Goal: Information Seeking & Learning: Learn about a topic

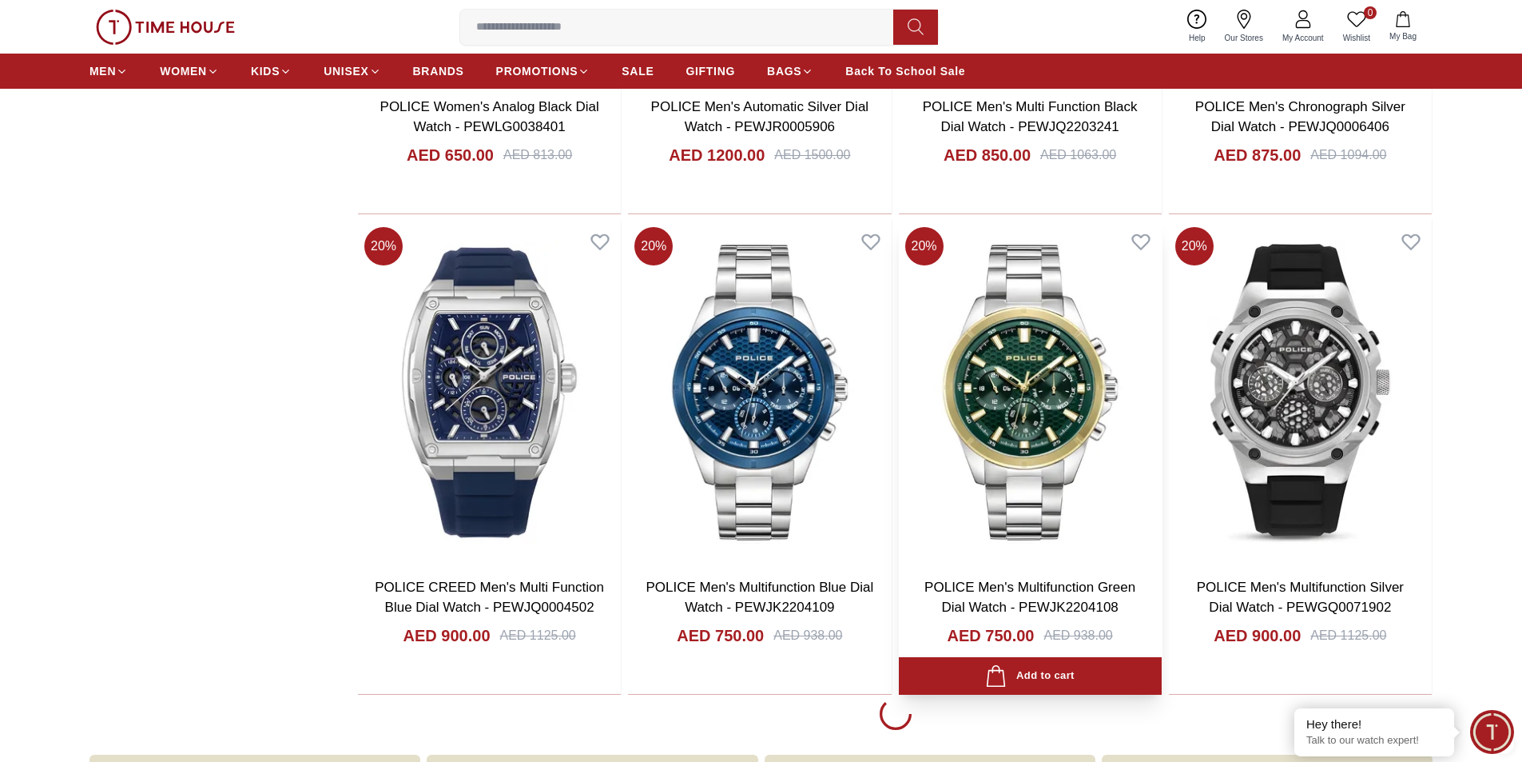
scroll to position [2672, 0]
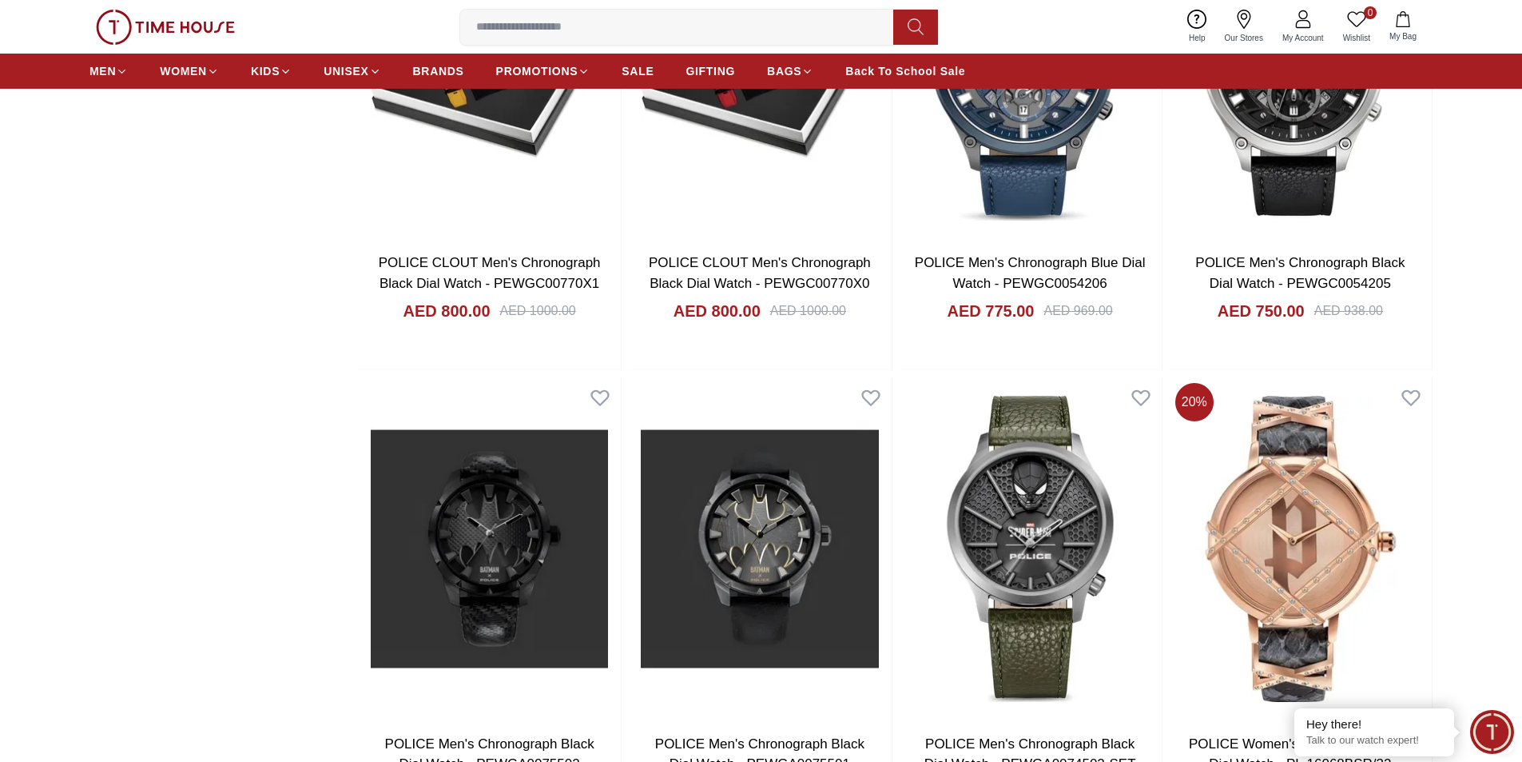
scroll to position [4510, 0]
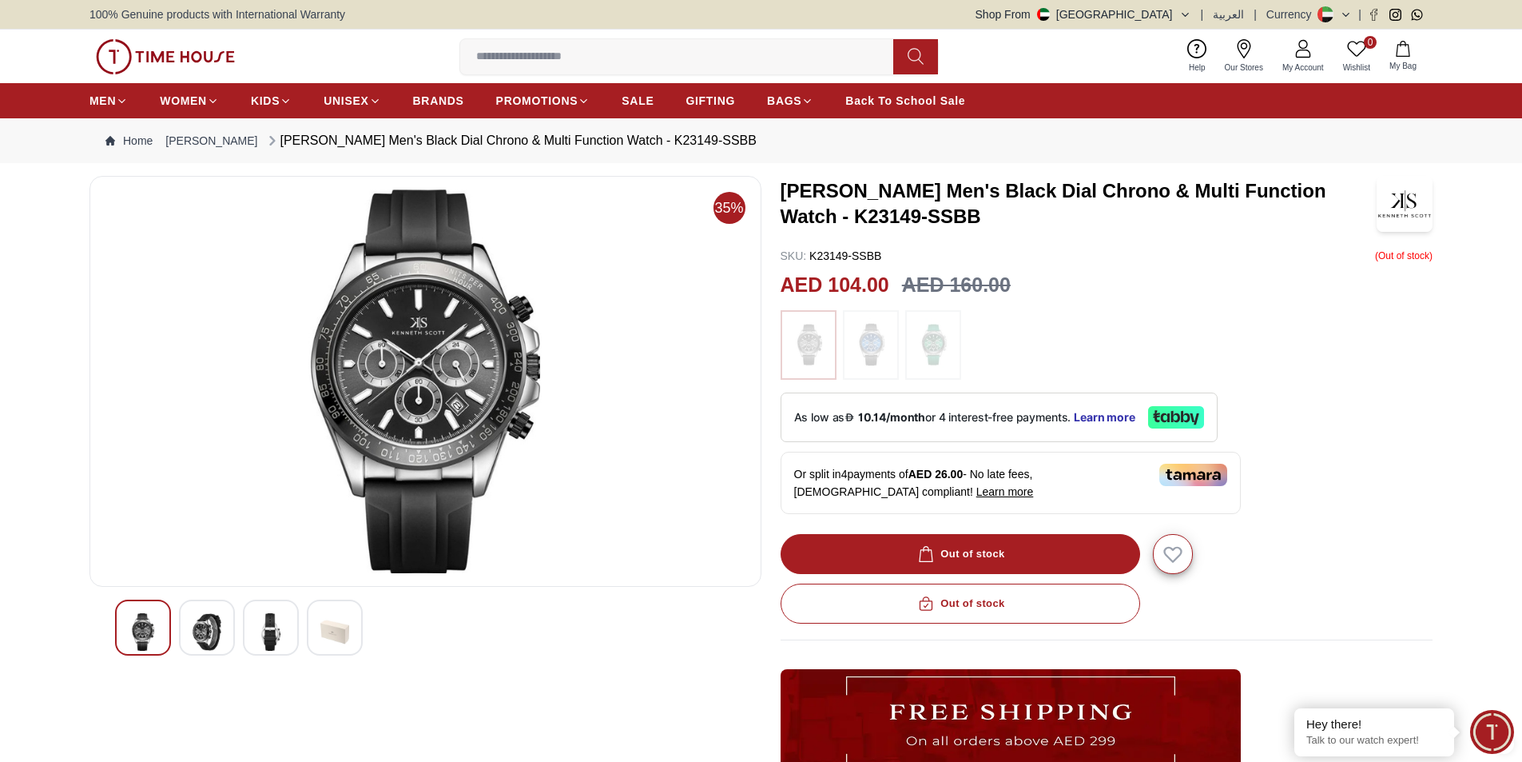
click at [229, 619] on div at bounding box center [207, 627] width 56 height 56
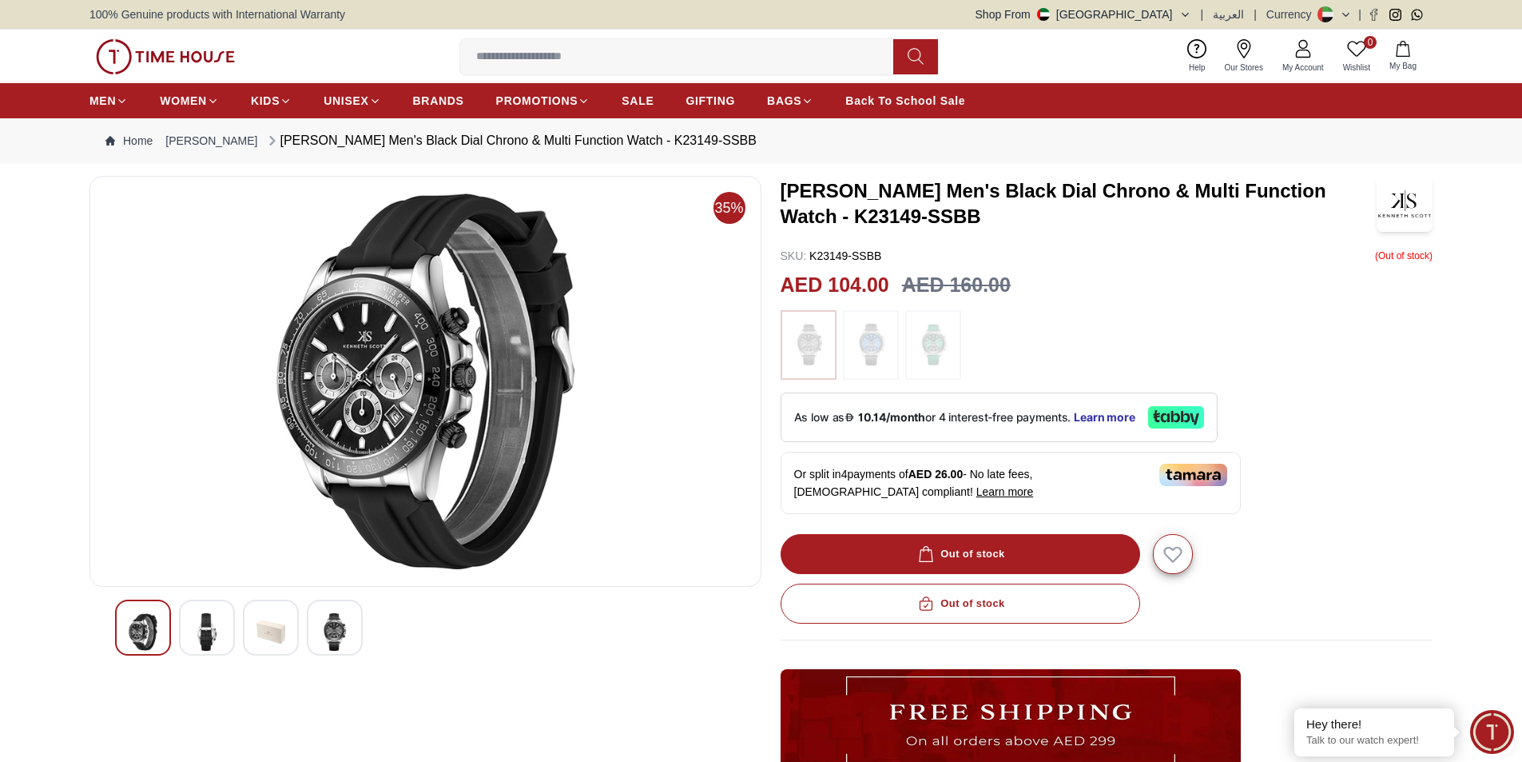
click at [272, 619] on img at bounding box center [271, 632] width 29 height 38
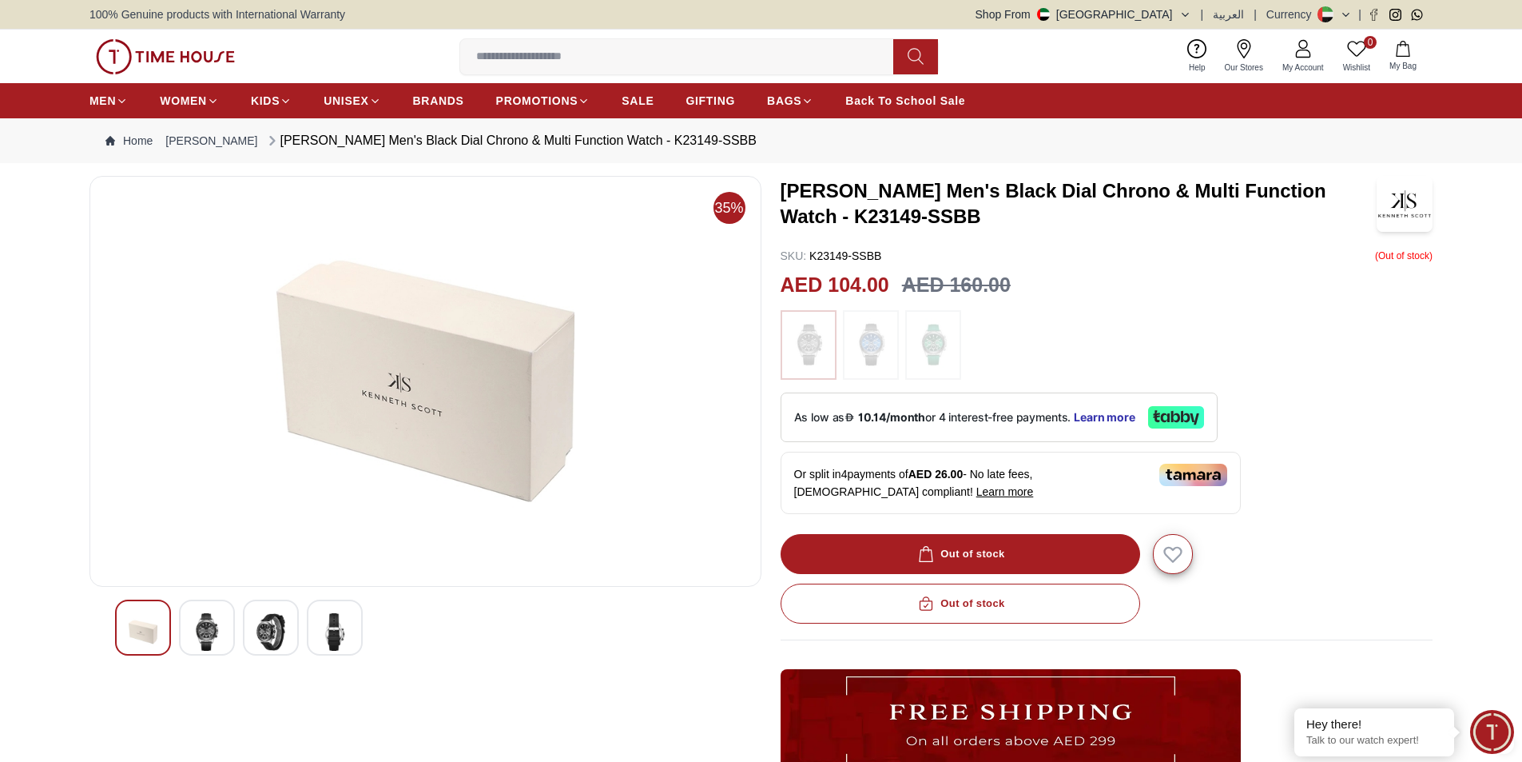
click at [324, 637] on img at bounding box center [334, 632] width 29 height 38
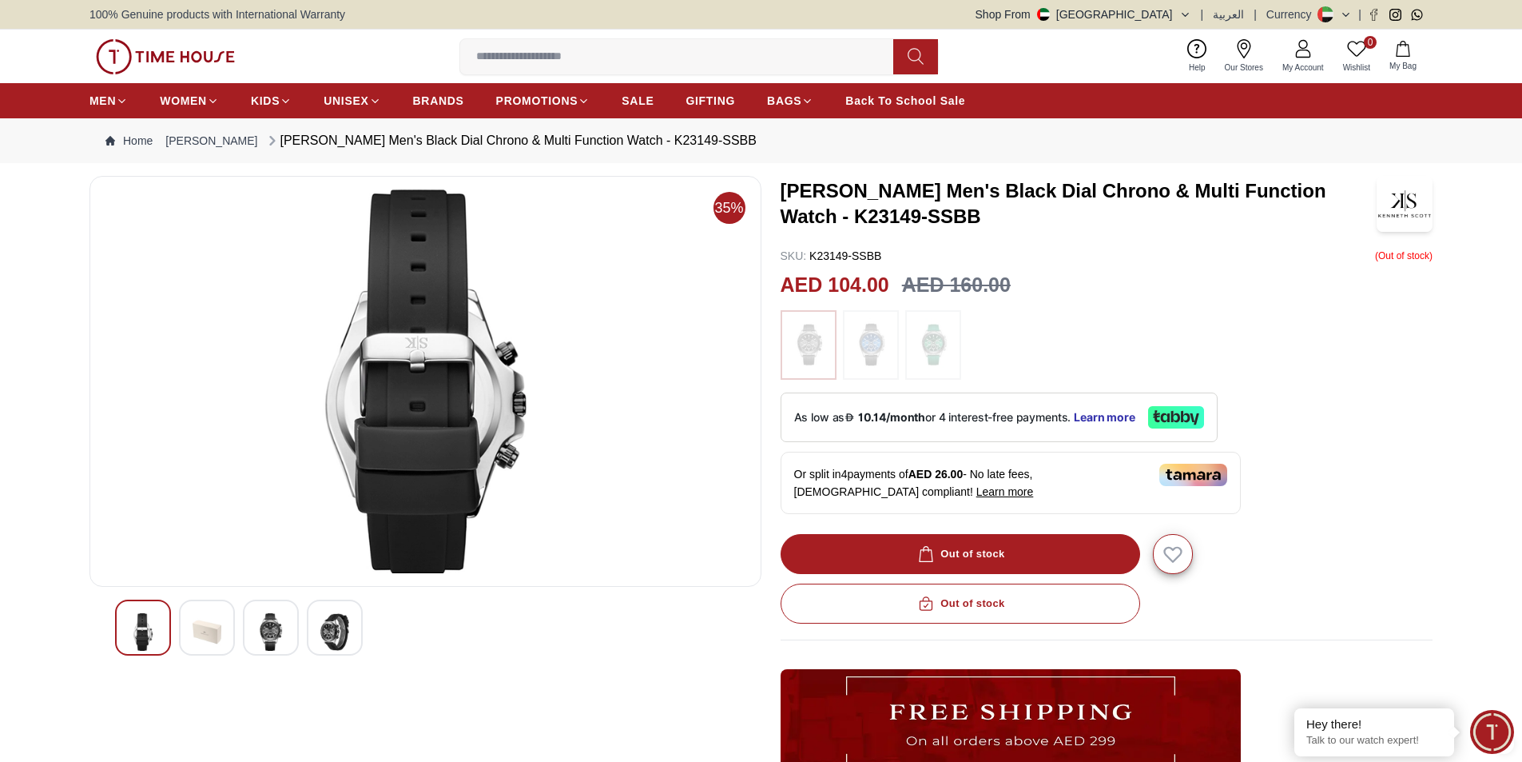
click at [328, 620] on img at bounding box center [334, 632] width 29 height 38
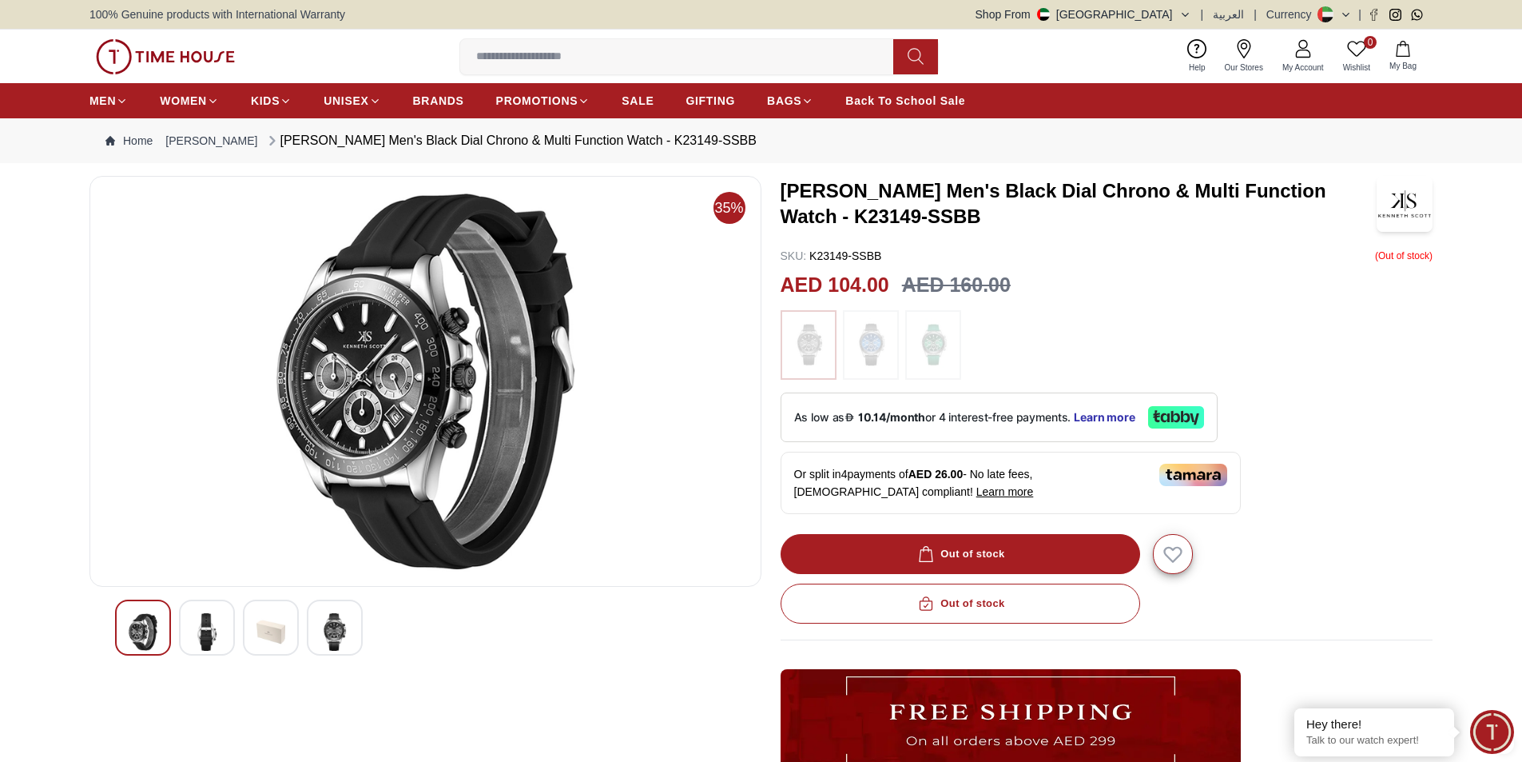
click at [227, 632] on div at bounding box center [207, 627] width 56 height 56
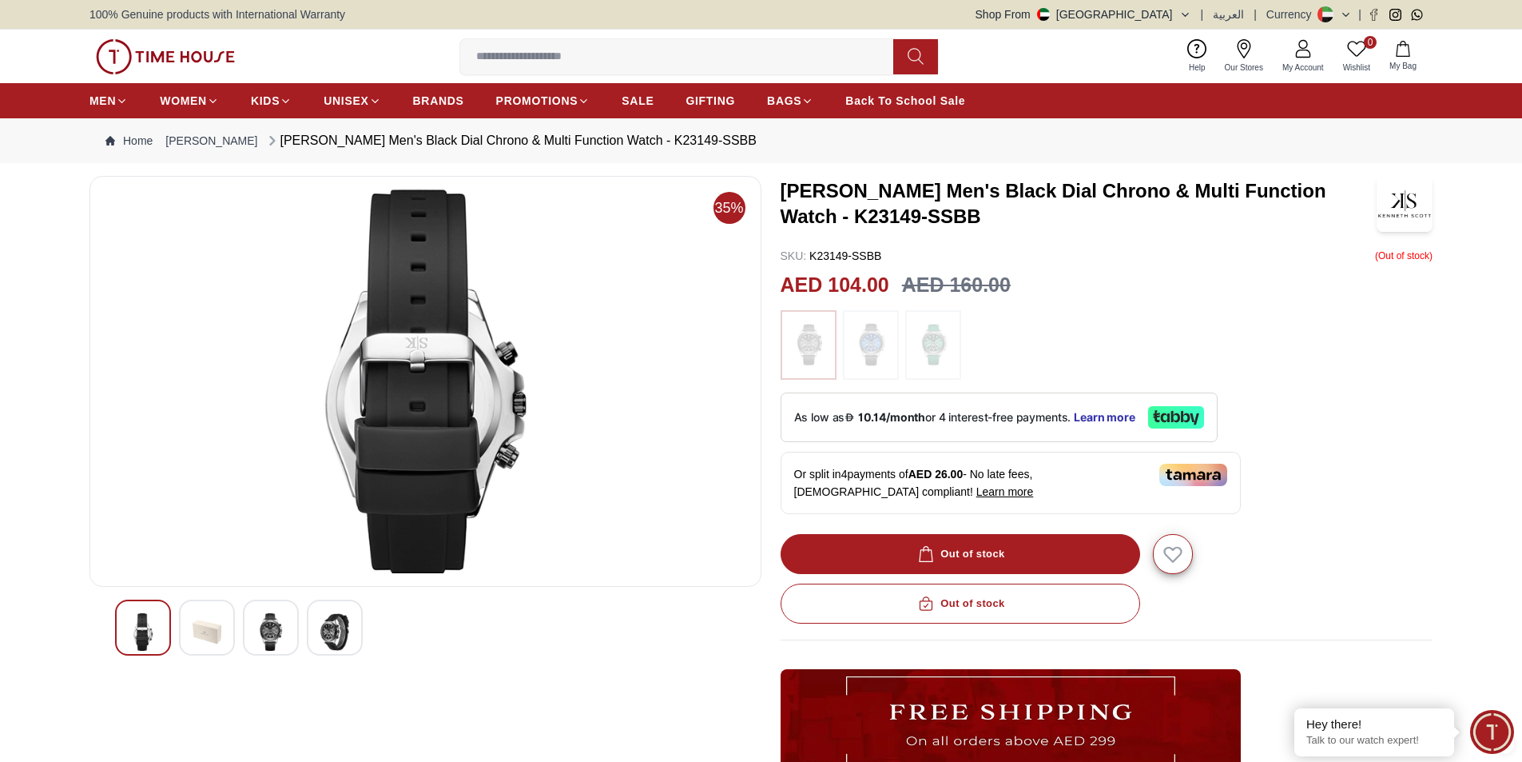
click at [269, 620] on img at bounding box center [271, 632] width 29 height 38
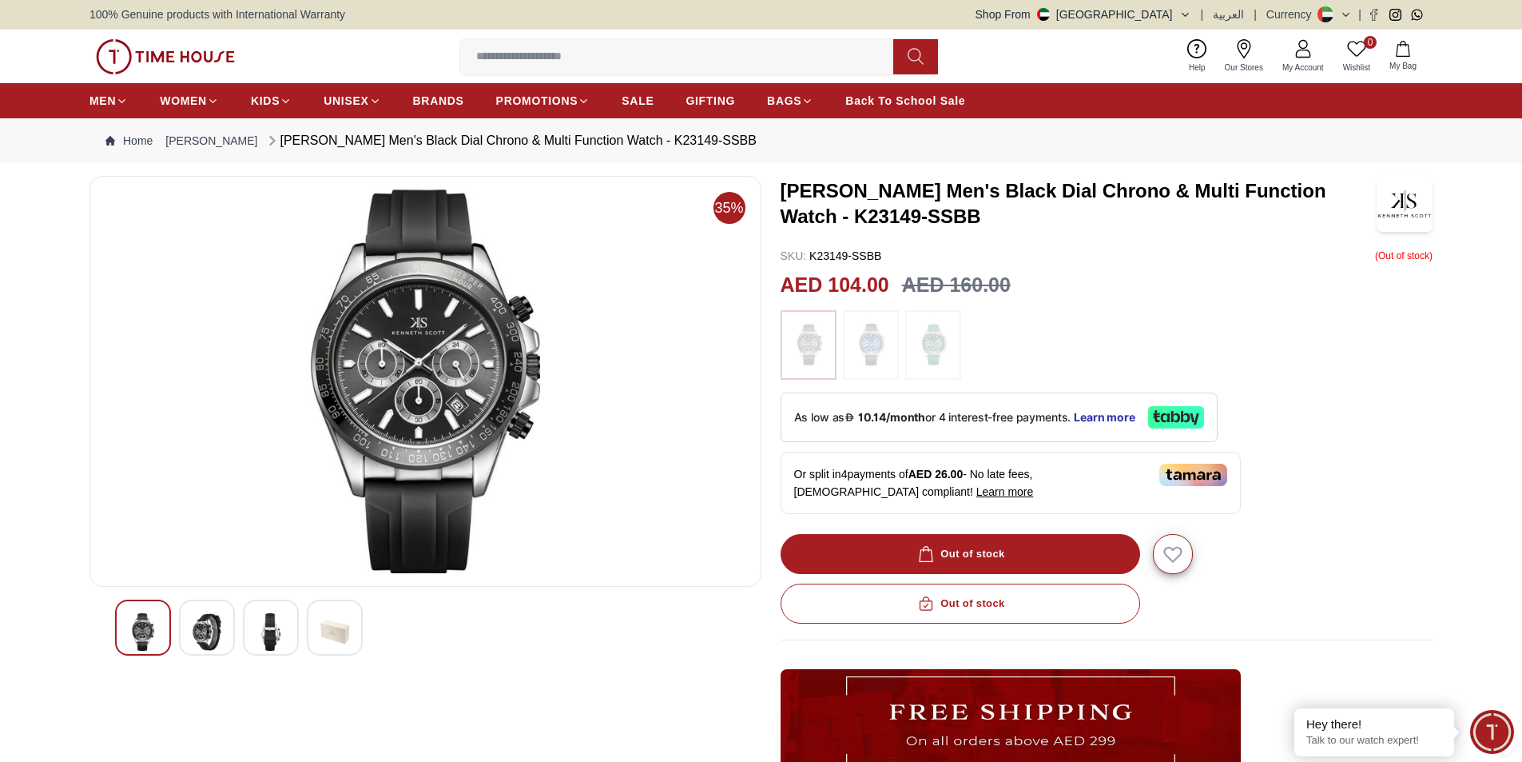
click at [660, 50] on input at bounding box center [683, 57] width 446 height 32
click at [1030, 245] on div "[PERSON_NAME] Men's Black Dial Chrono & Multi Function Watch - K23149-SSBB SKU …" at bounding box center [1107, 583] width 653 height 814
drag, startPoint x: 912, startPoint y: 193, endPoint x: 781, endPoint y: 183, distance: 131.5
click at [781, 183] on h3 "[PERSON_NAME] Men's Black Dial Chrono & Multi Function Watch - K23149-SSBB" at bounding box center [1079, 203] width 597 height 51
copy h3 "[PERSON_NAME]"
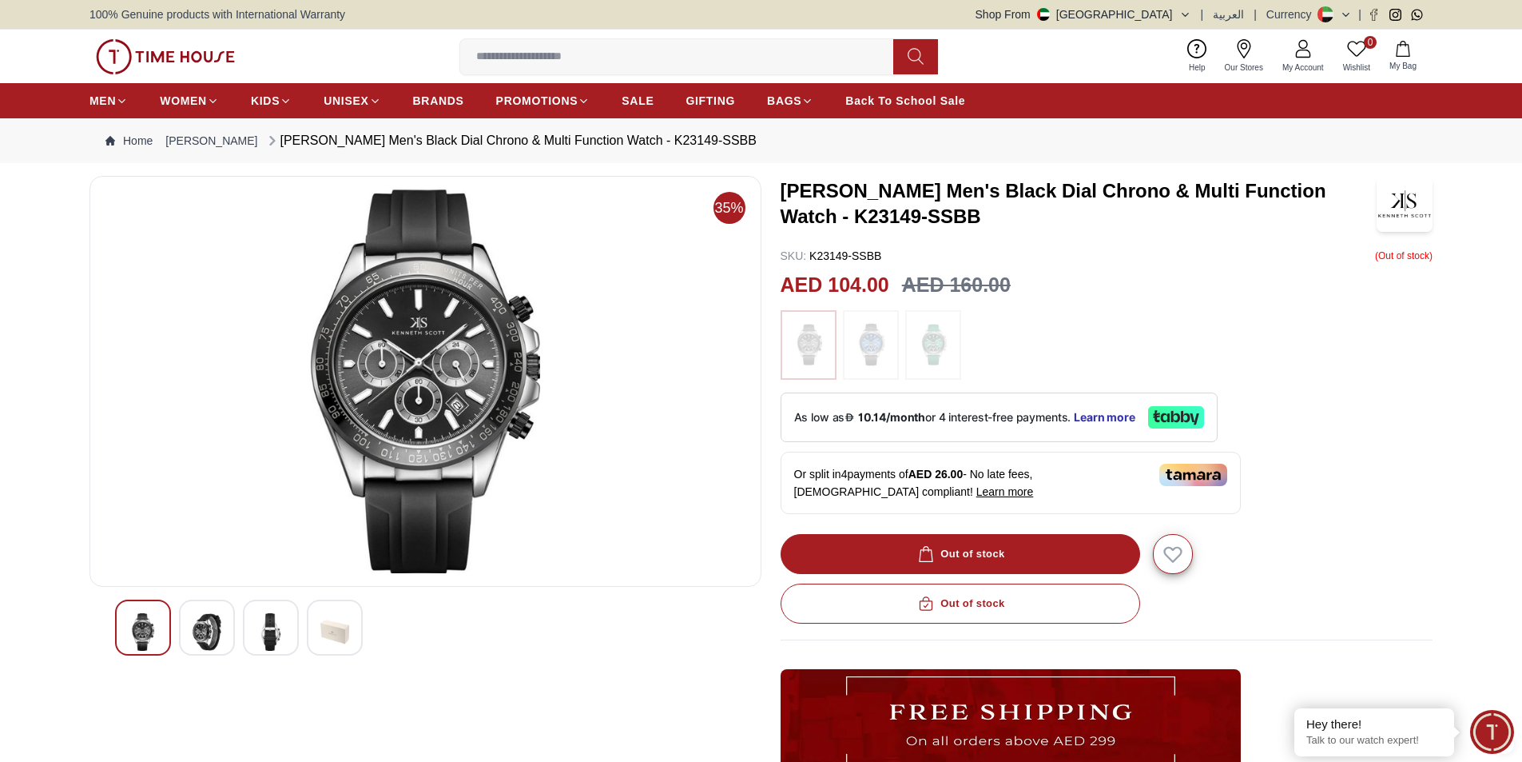
click at [595, 55] on input at bounding box center [683, 57] width 446 height 32
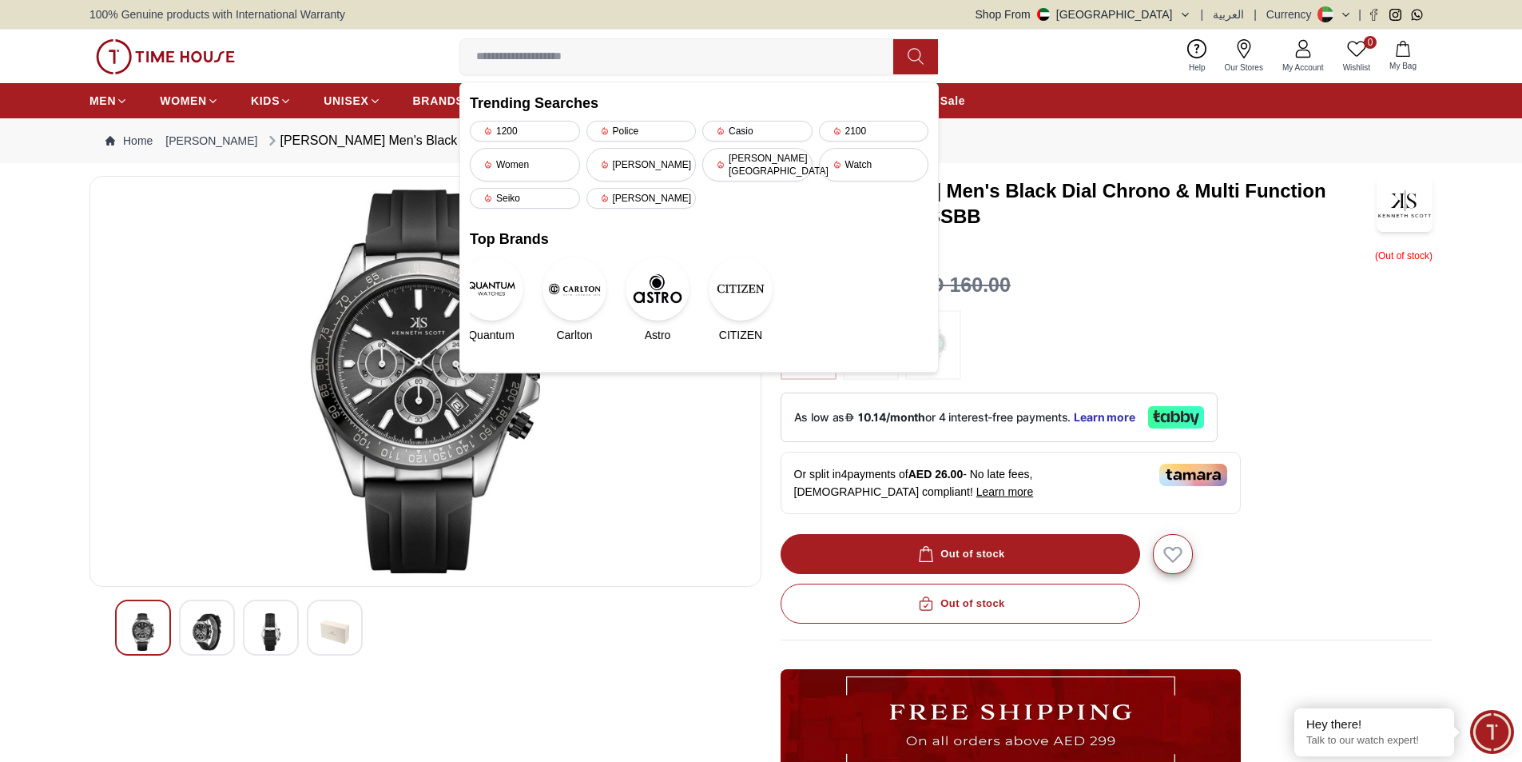
paste input "**********"
type input "**********"
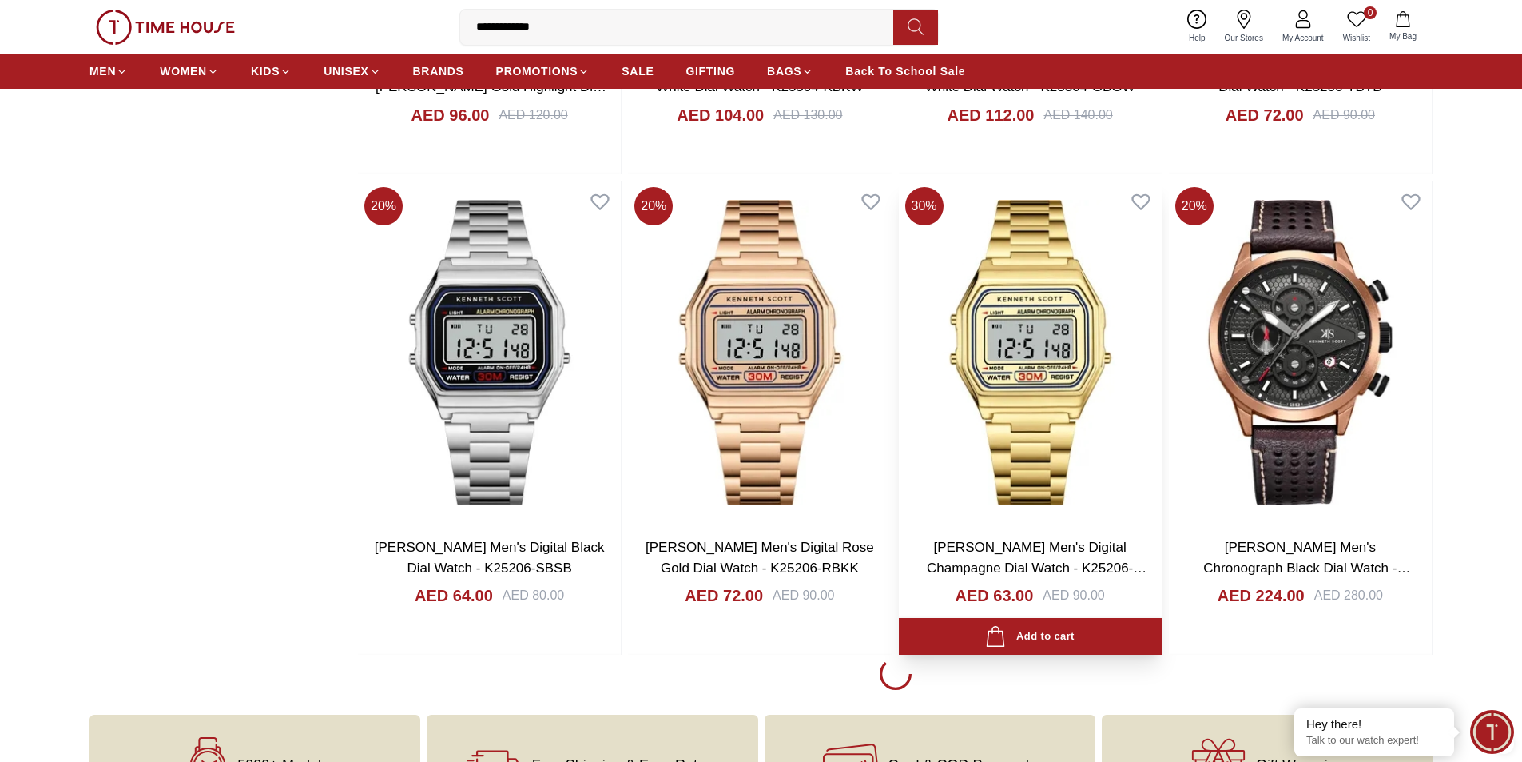
scroll to position [2237, 0]
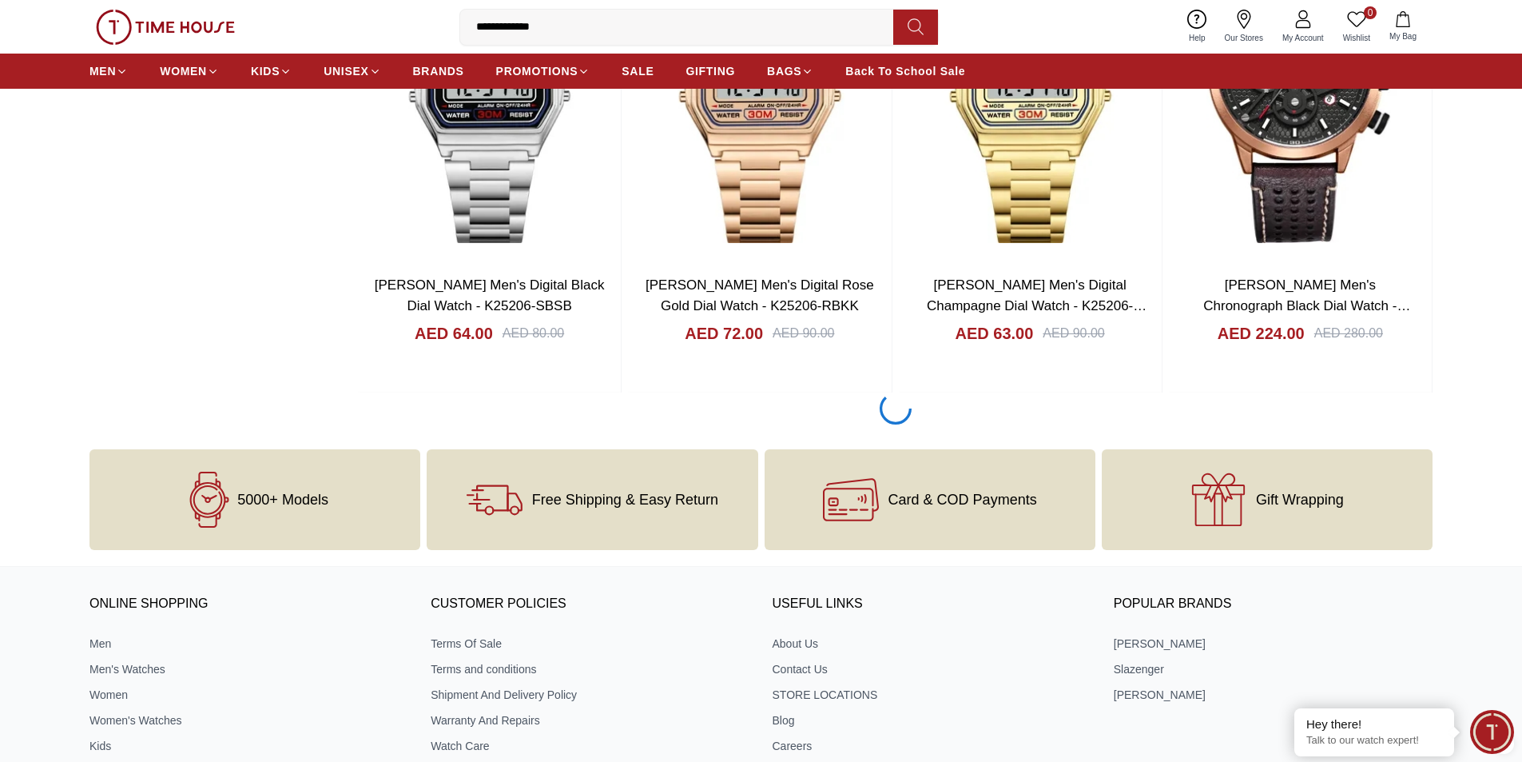
click at [627, 34] on input "**********" at bounding box center [683, 27] width 446 height 32
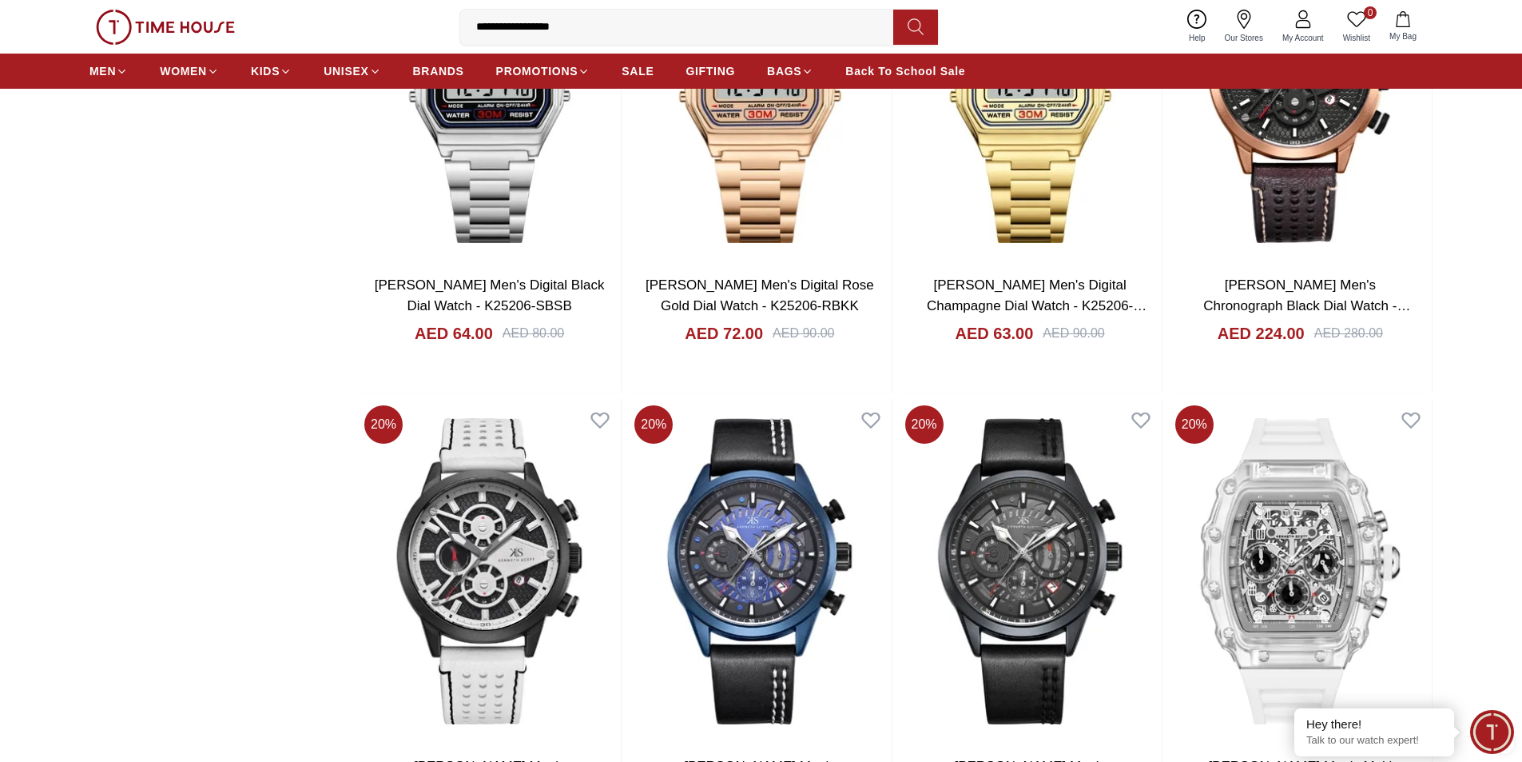
type input "**********"
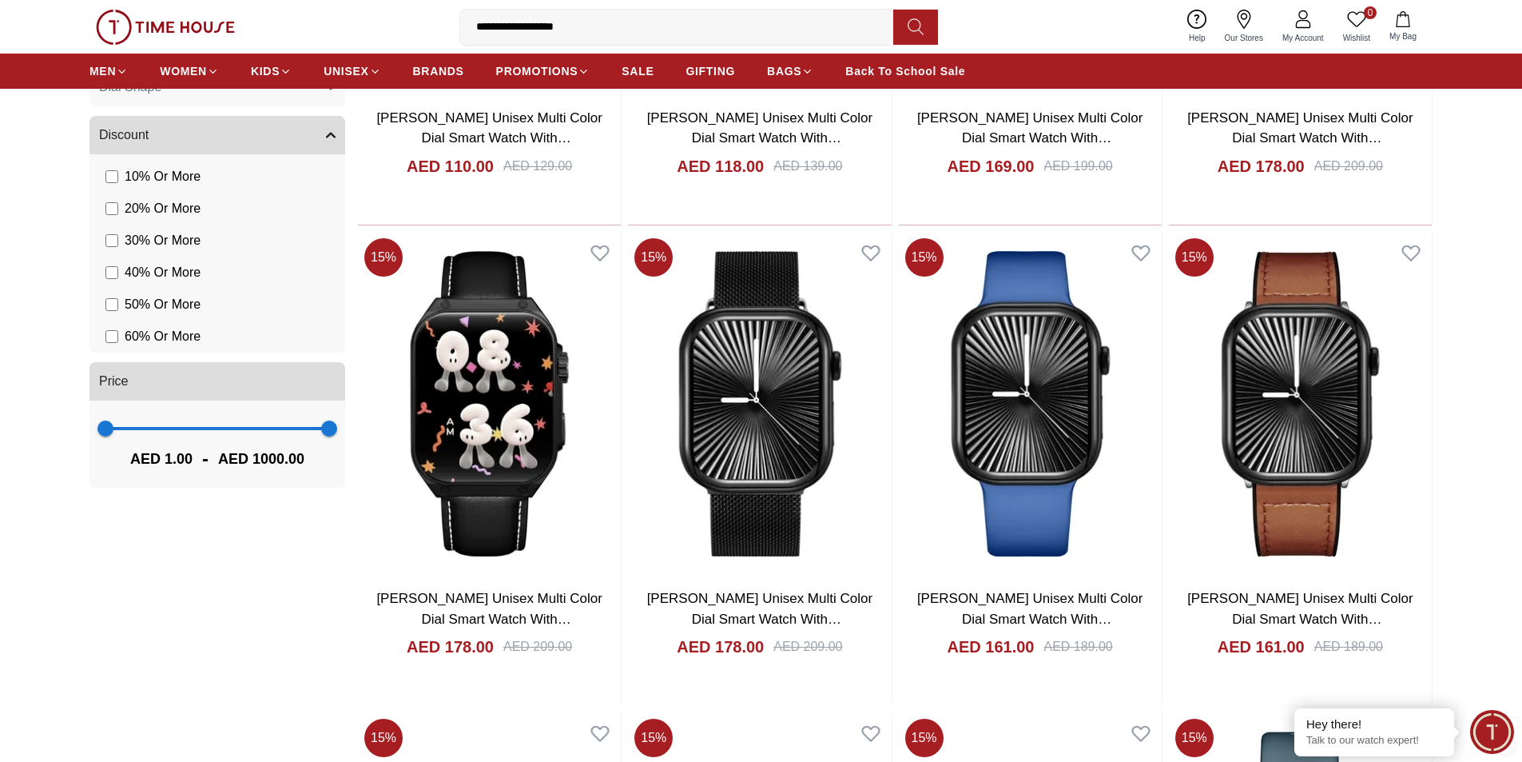
scroll to position [799, 0]
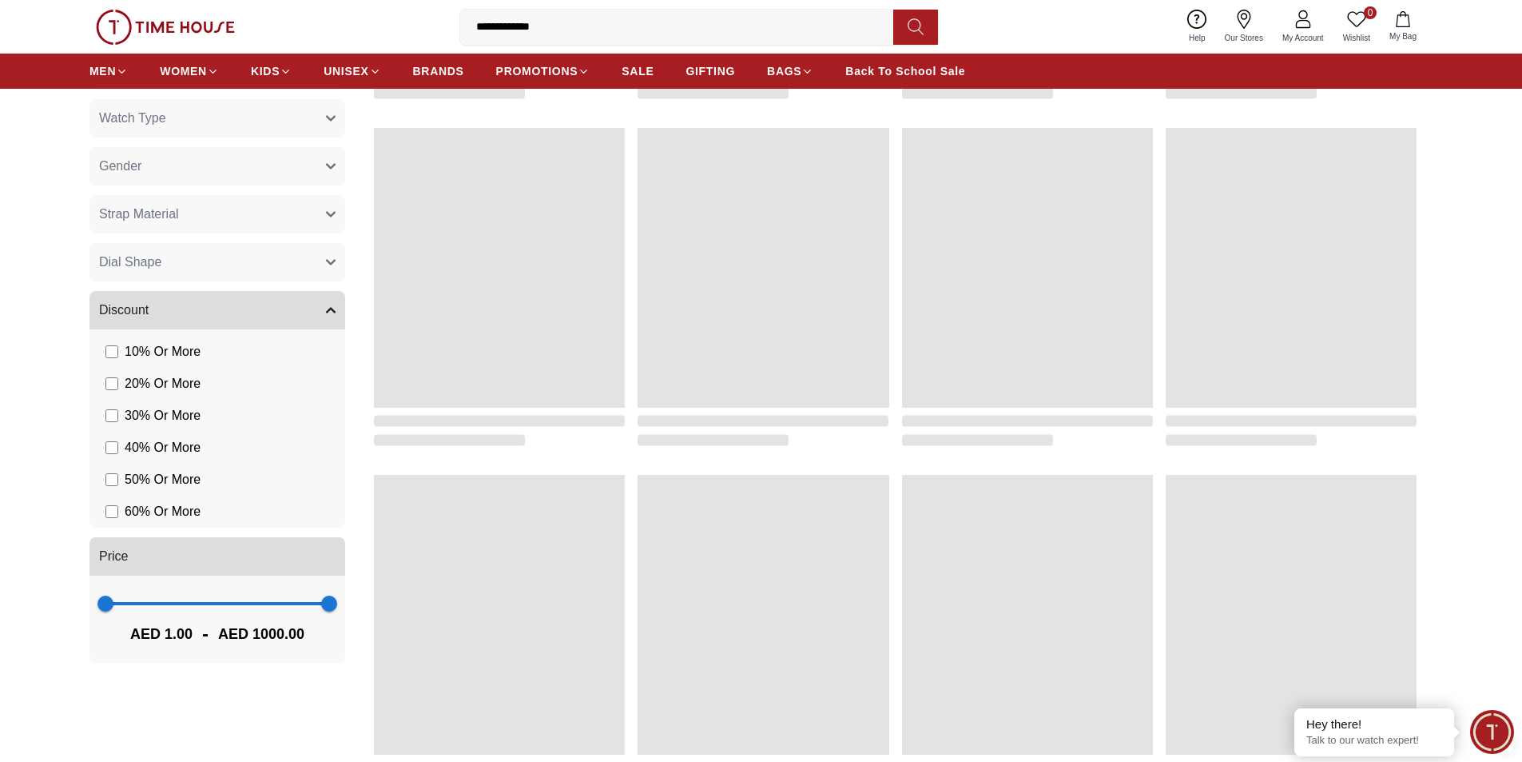
scroll to position [1473, 0]
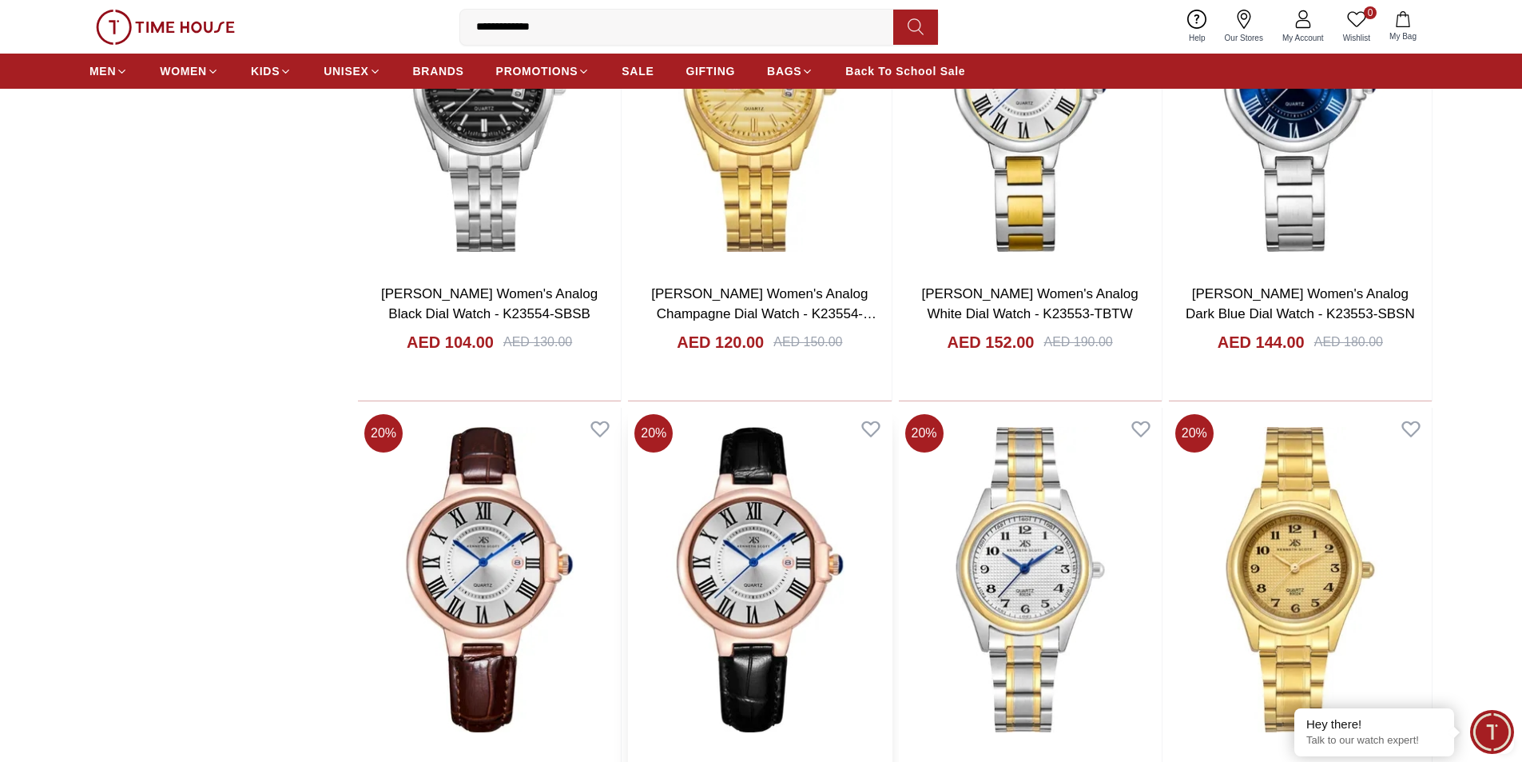
scroll to position [1953, 0]
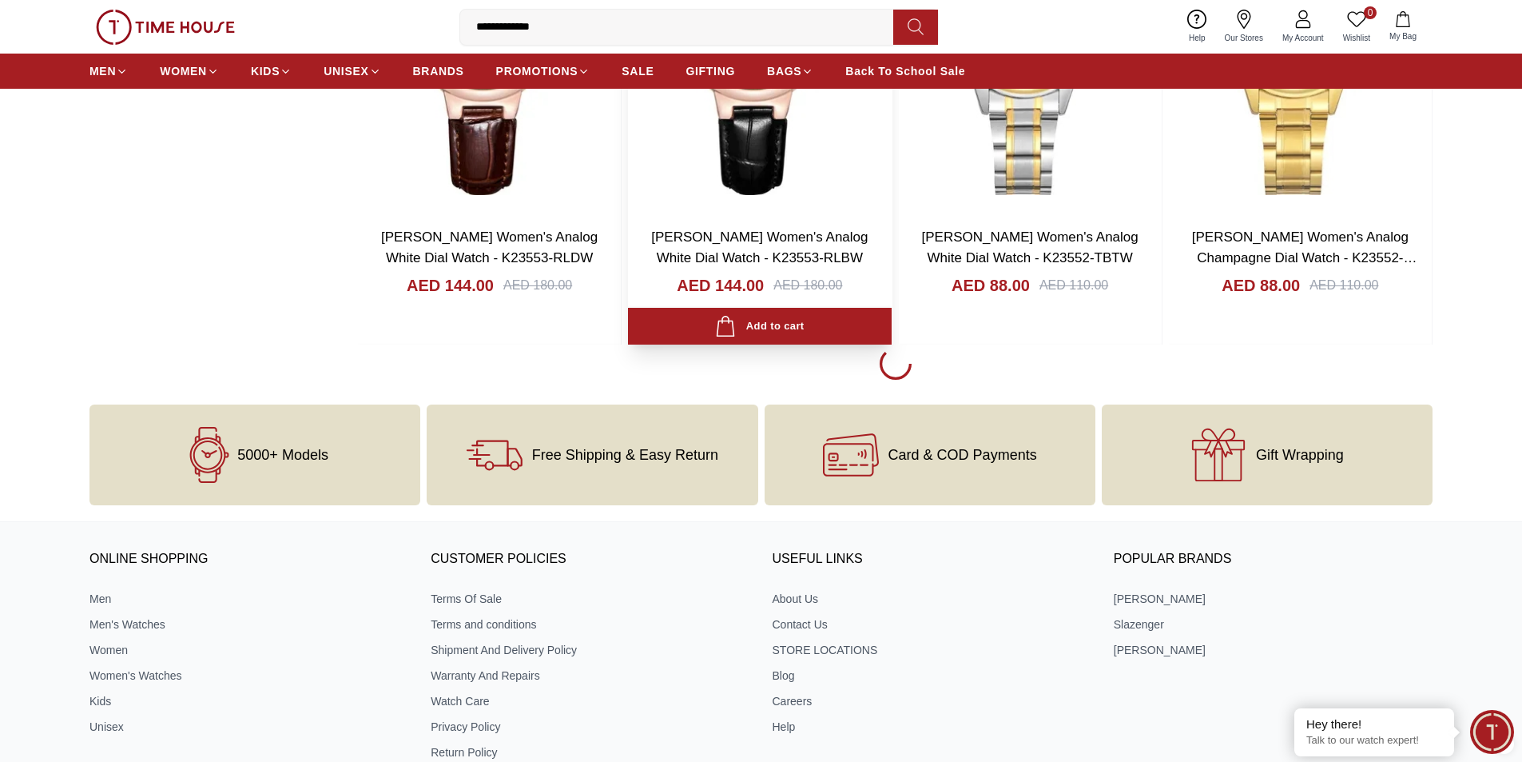
scroll to position [2352, 0]
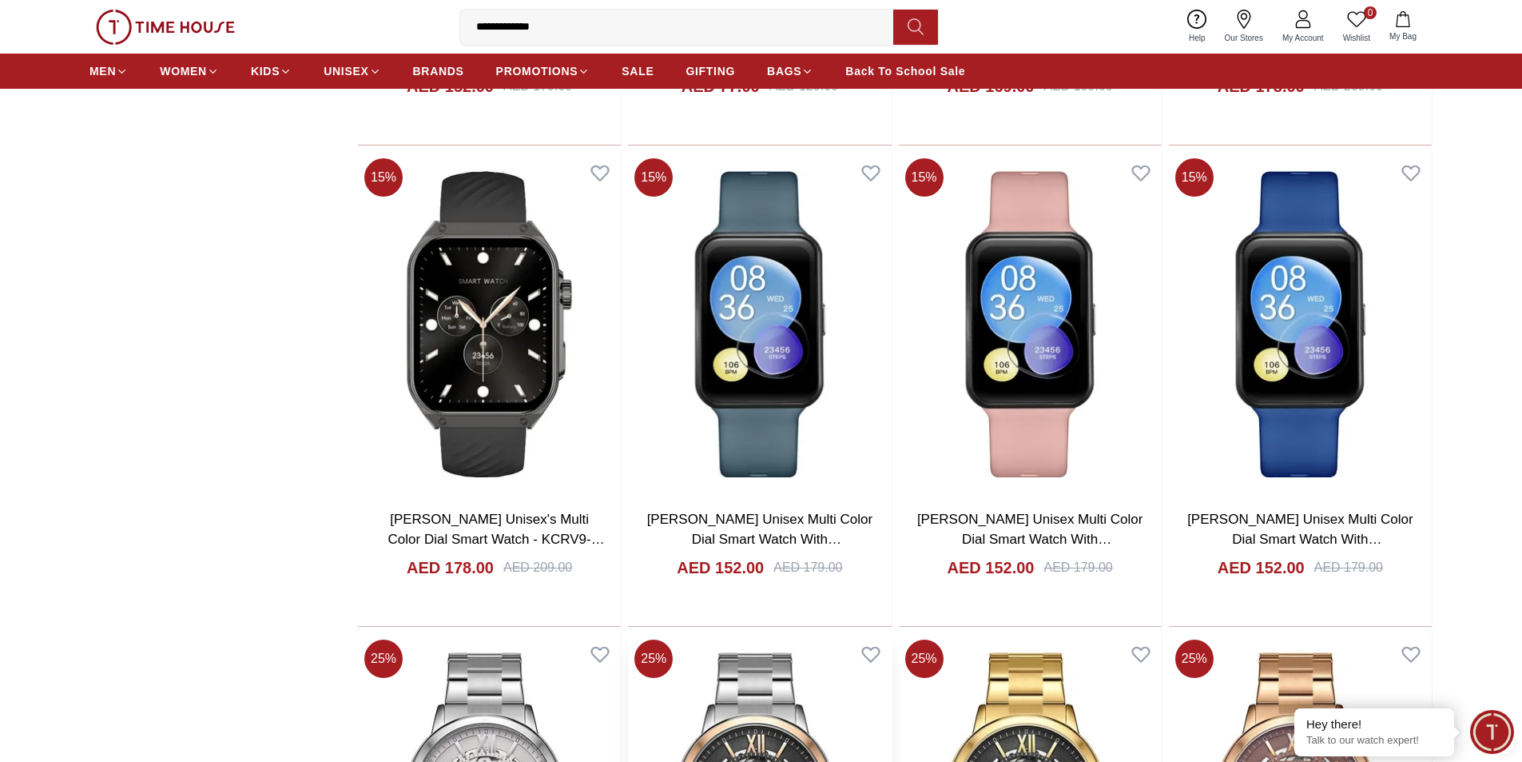
scroll to position [6907, 0]
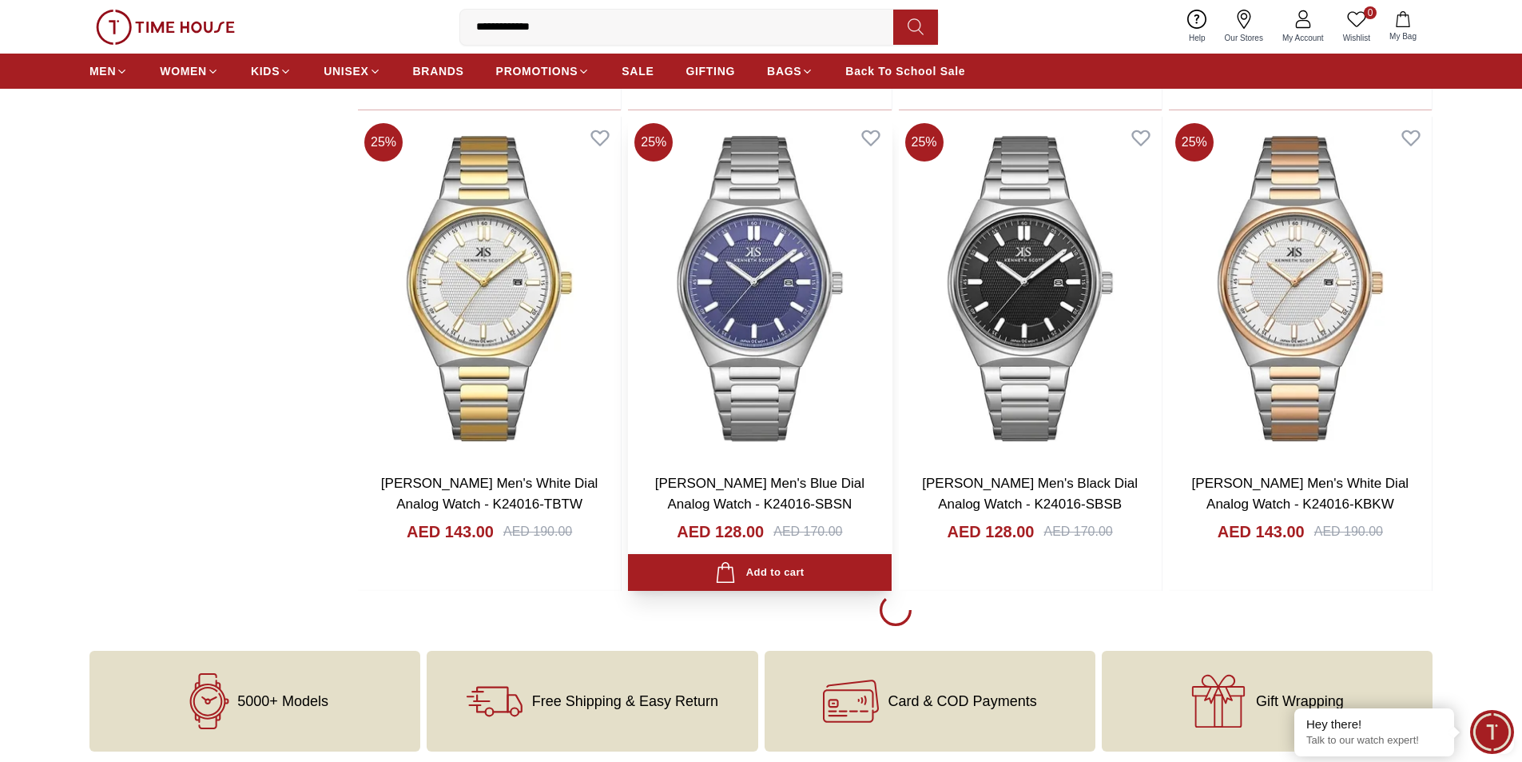
scroll to position [11702, 0]
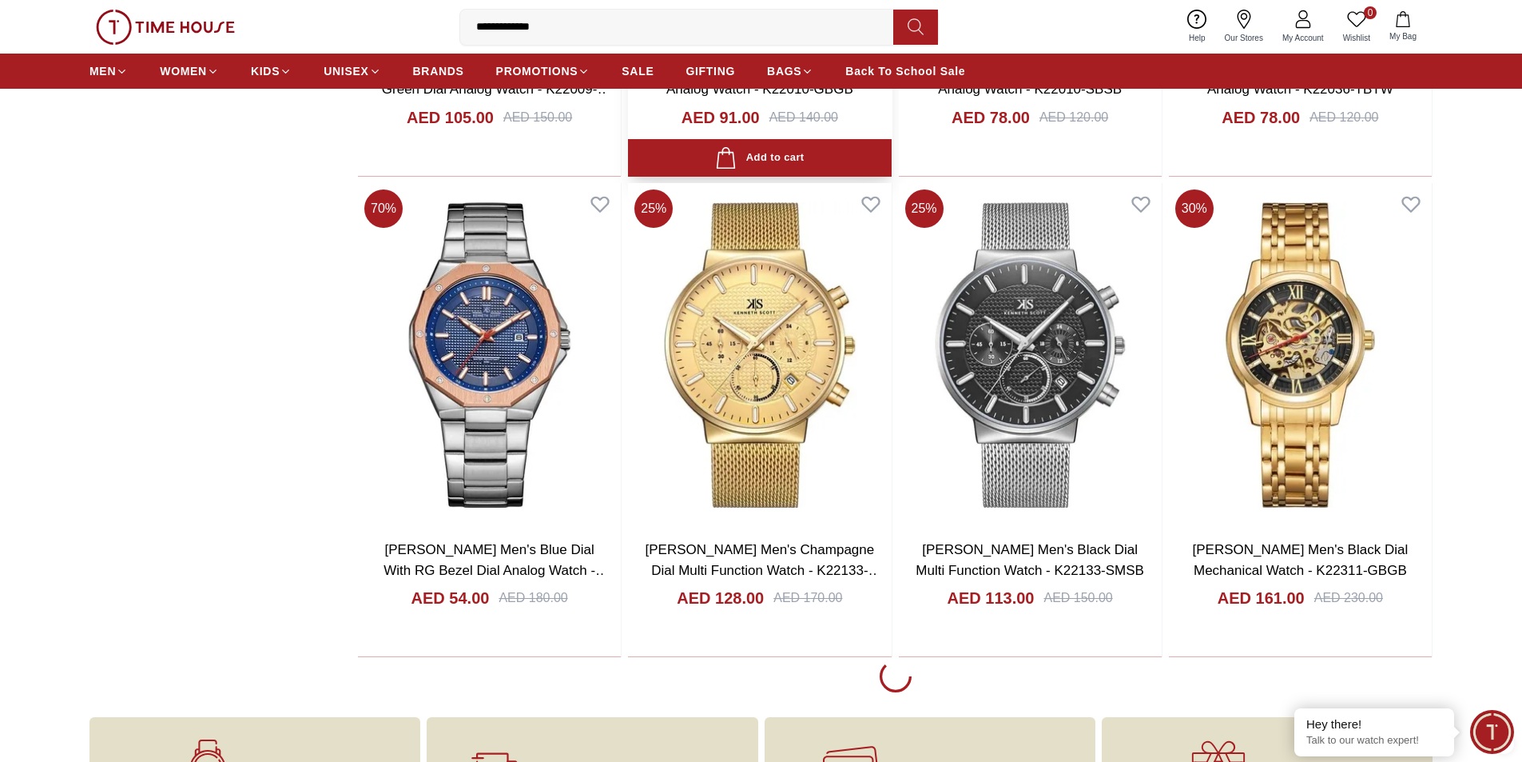
scroll to position [16496, 0]
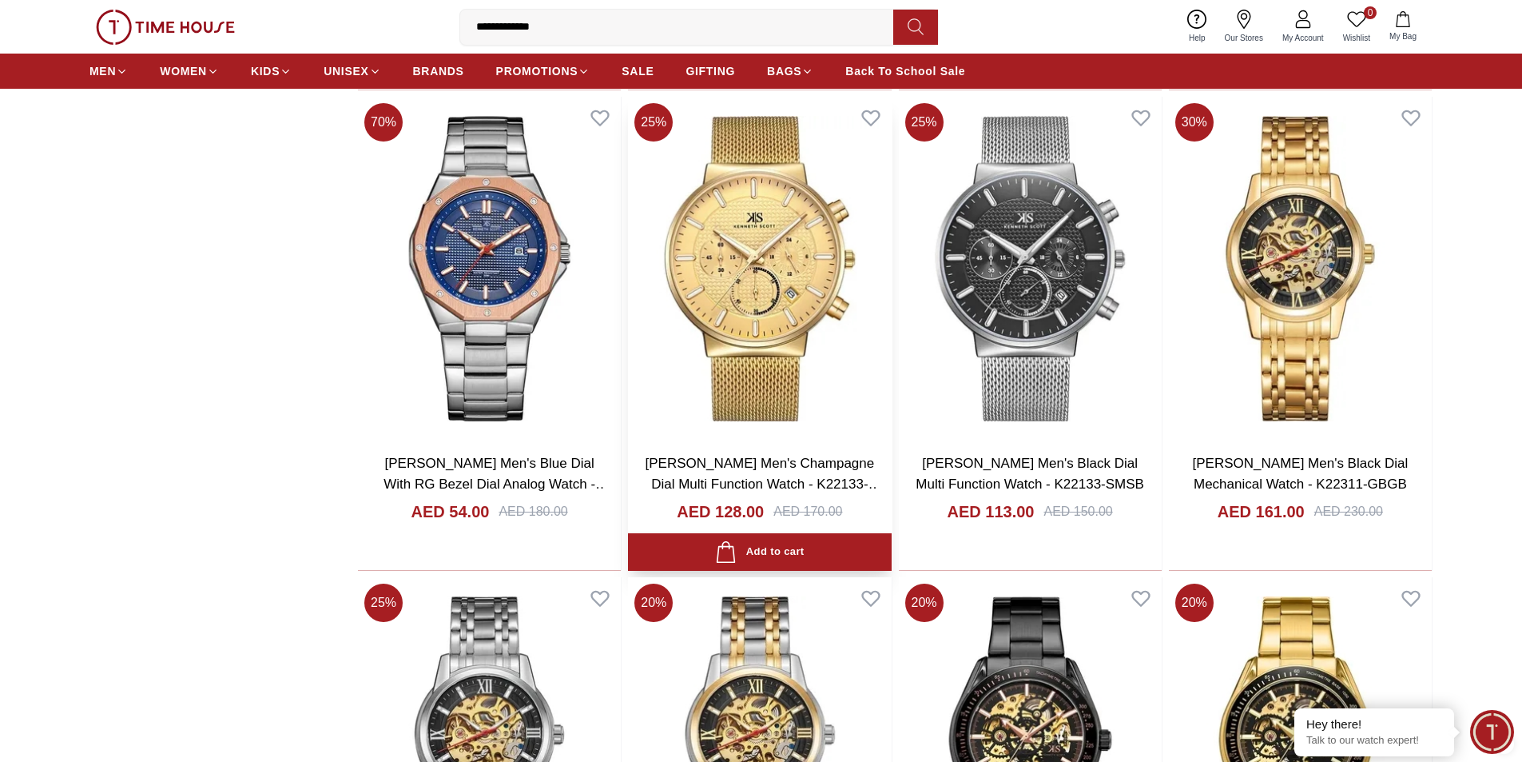
scroll to position [16816, 0]
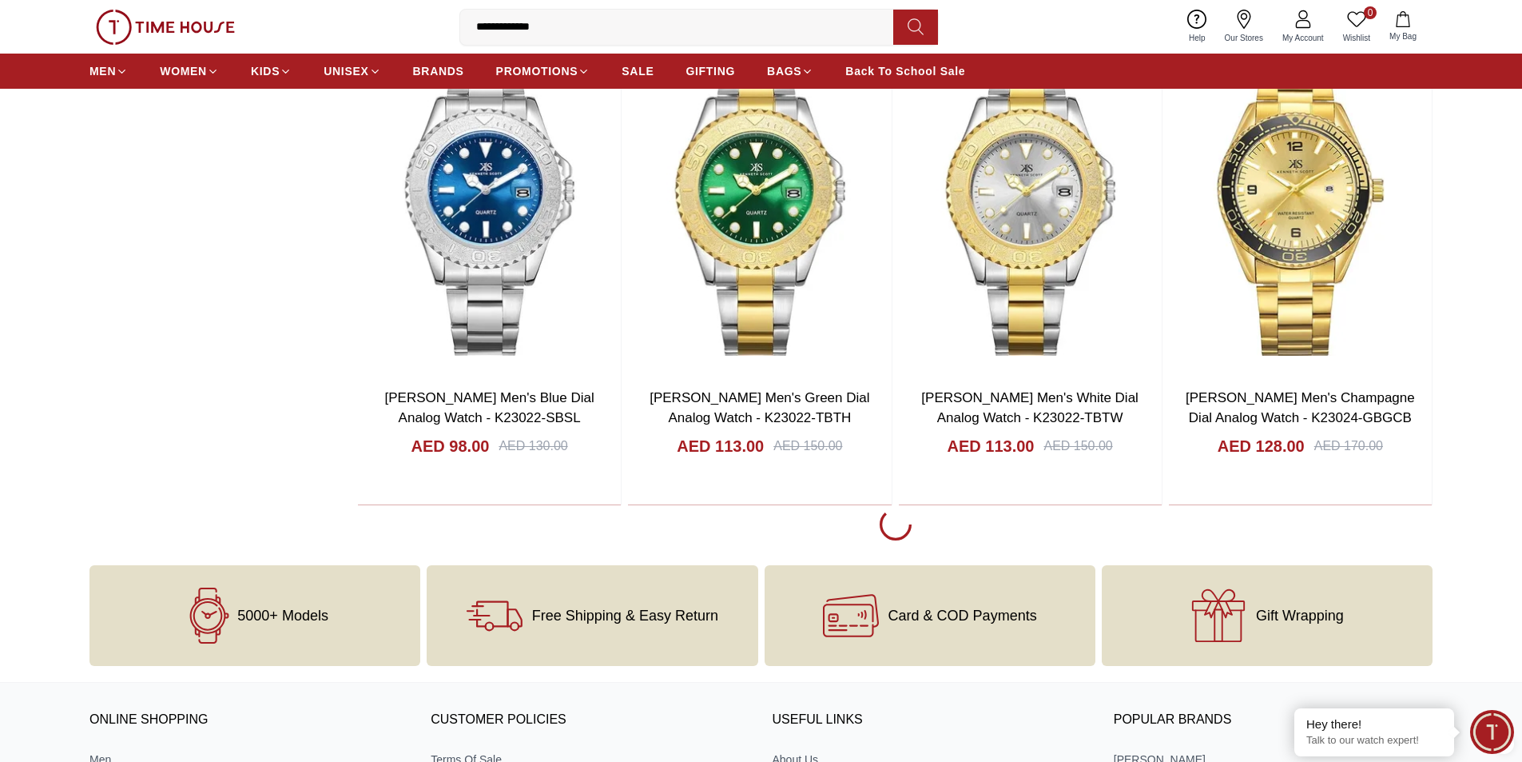
scroll to position [21370, 0]
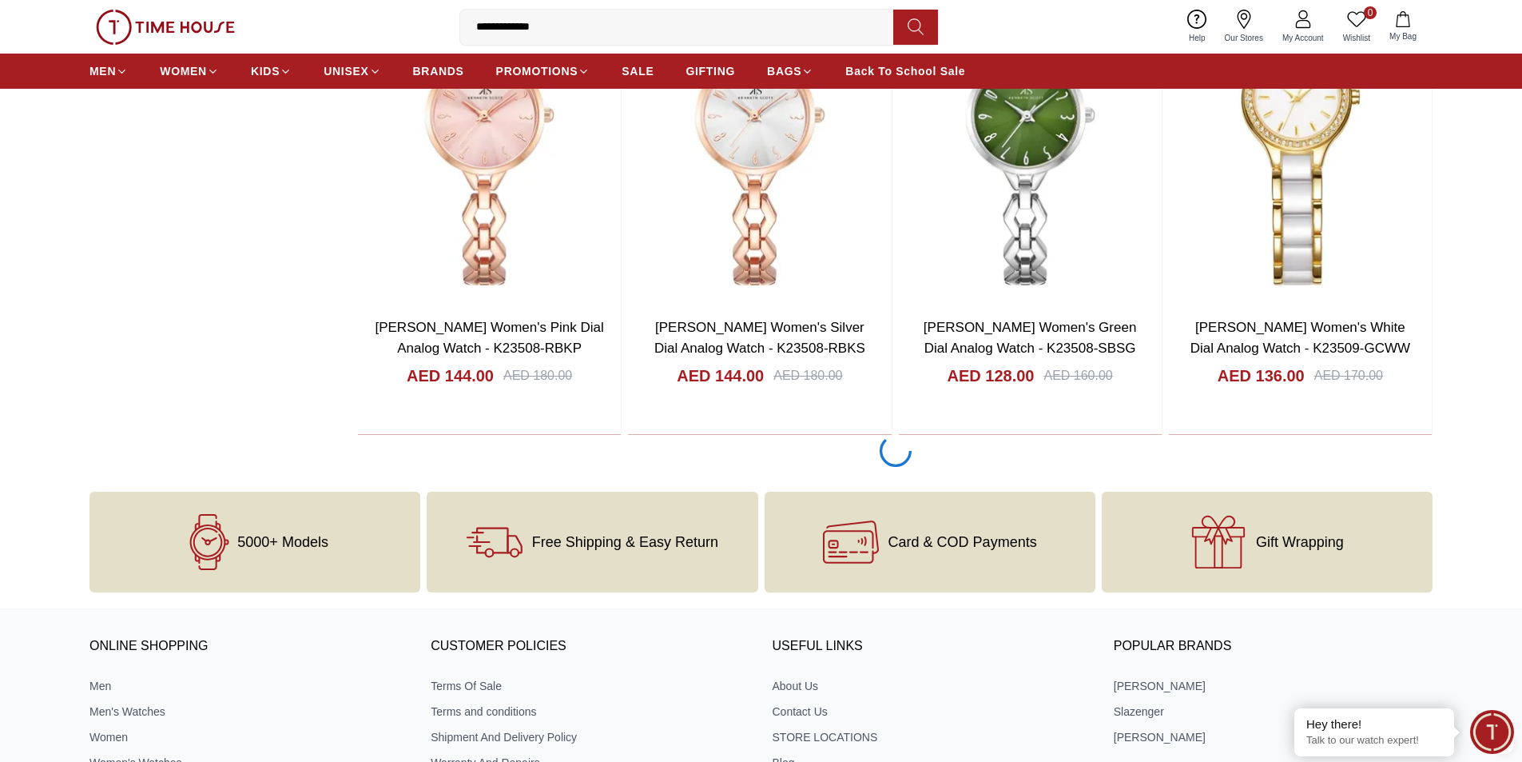
scroll to position [26245, 0]
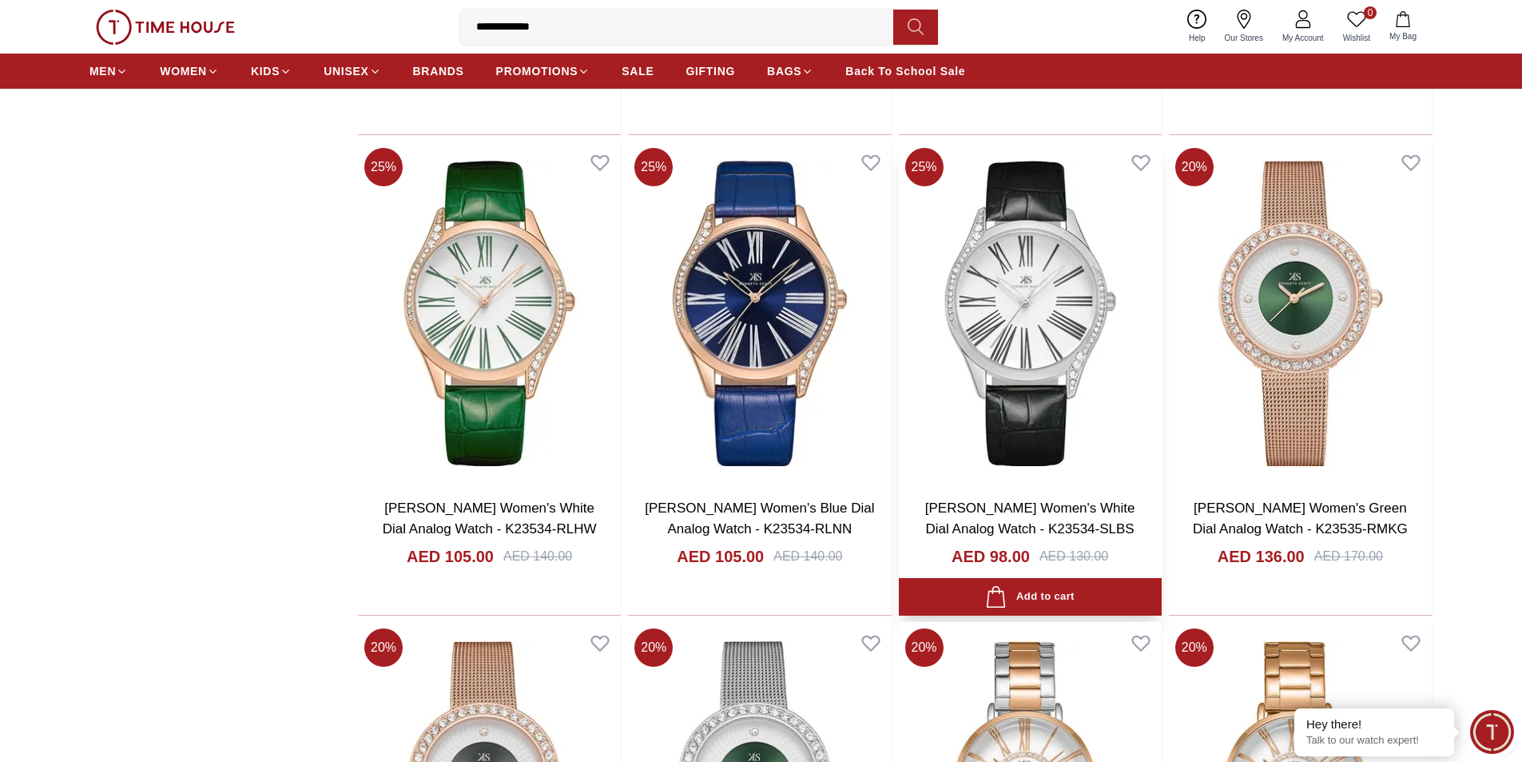
scroll to position [30800, 0]
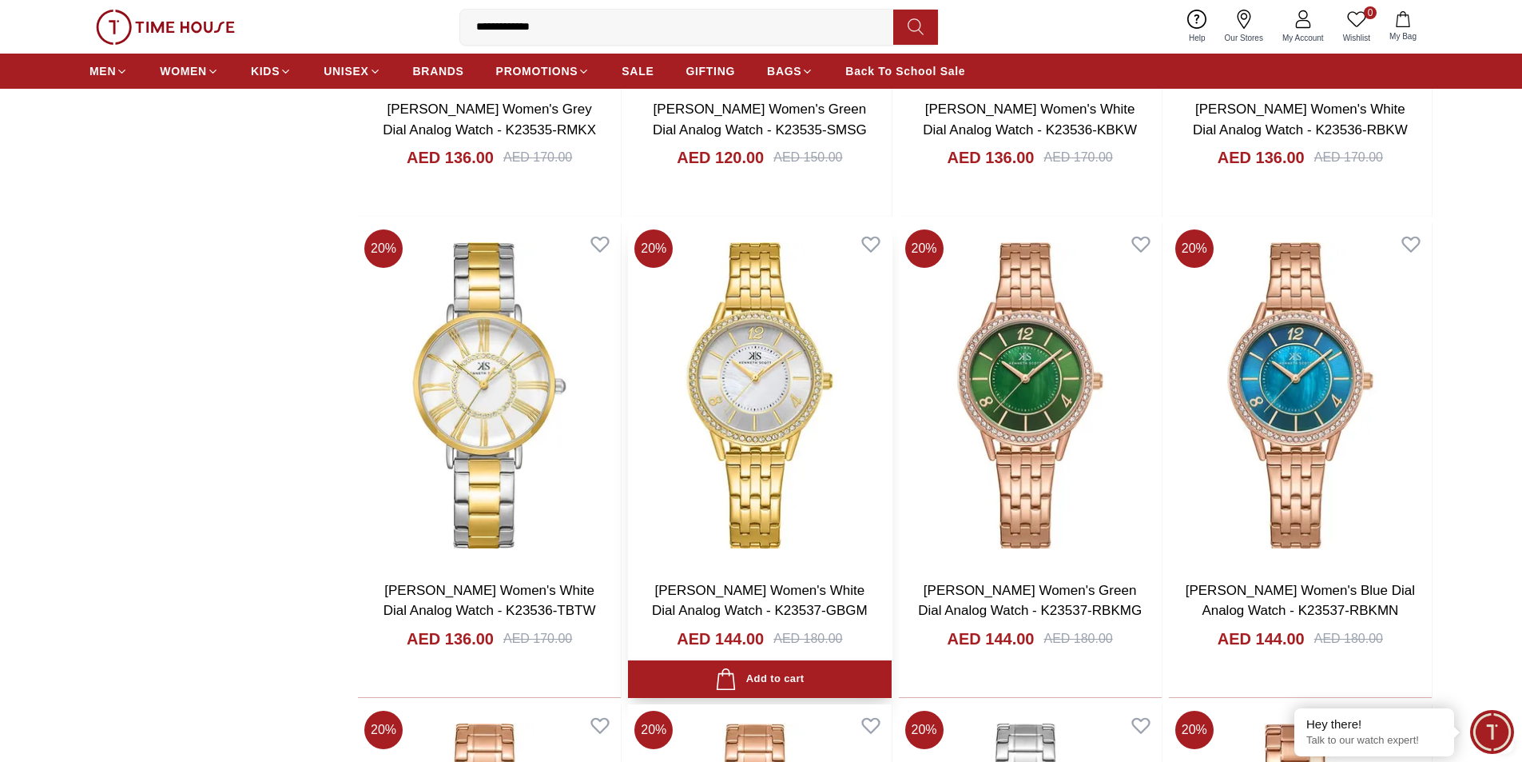
scroll to position [31359, 0]
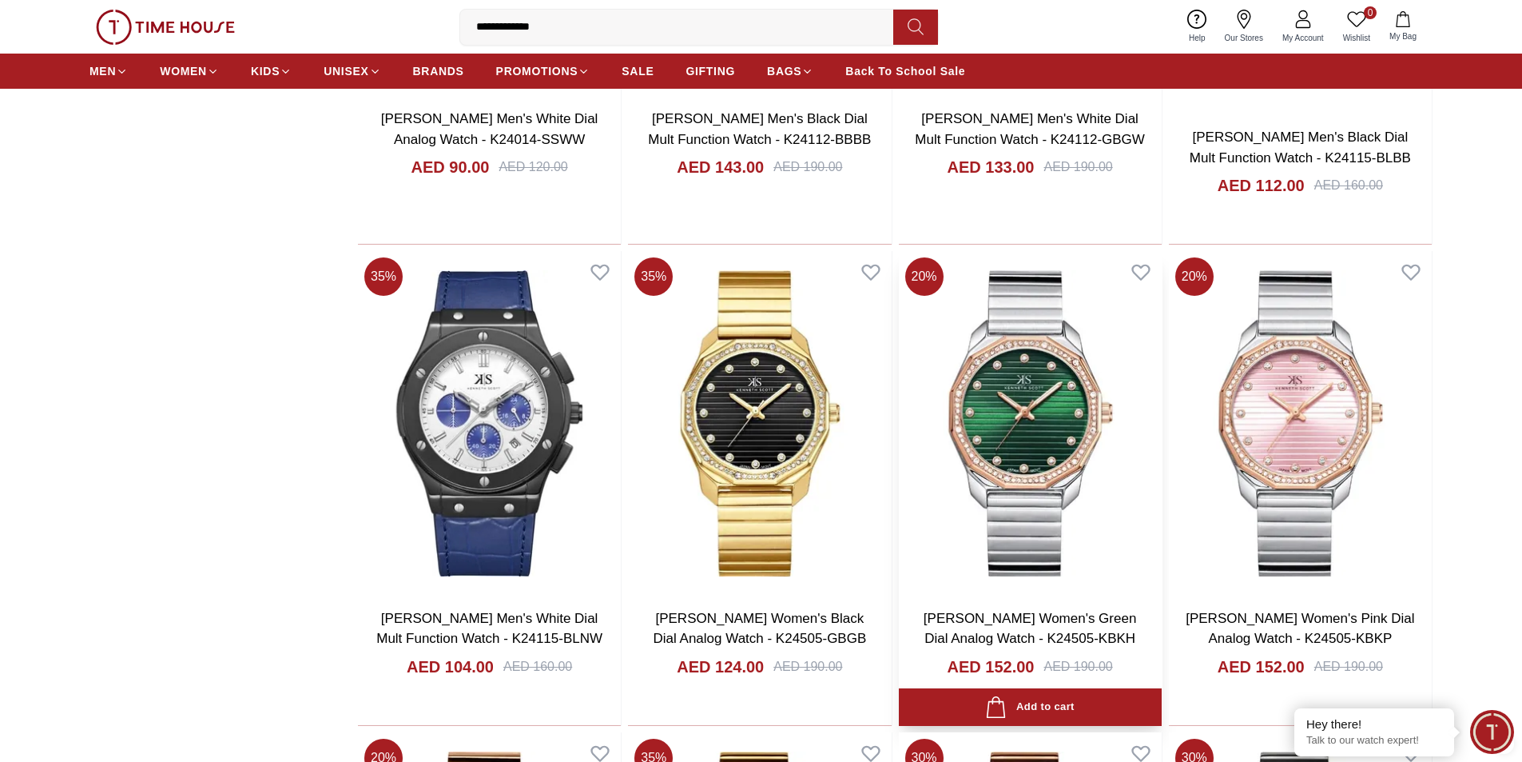
scroll to position [35754, 0]
